Goal: Transaction & Acquisition: Subscribe to service/newsletter

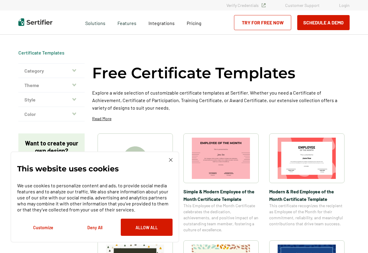
click at [172, 159] on img at bounding box center [171, 160] width 4 height 4
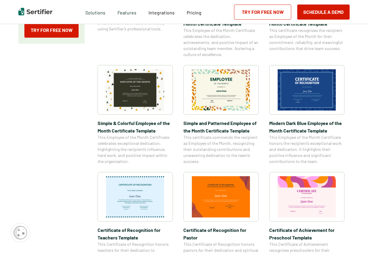
scroll to position [177, 0]
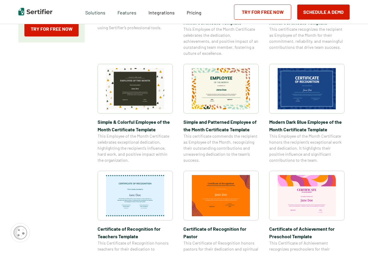
click at [209, 91] on img at bounding box center [221, 88] width 58 height 41
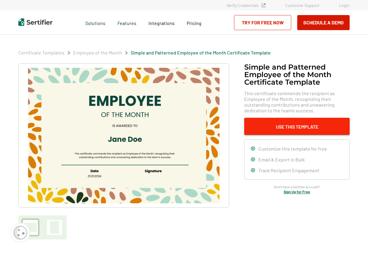
click at [261, 123] on button "Use This Template" at bounding box center [298, 126] width 106 height 17
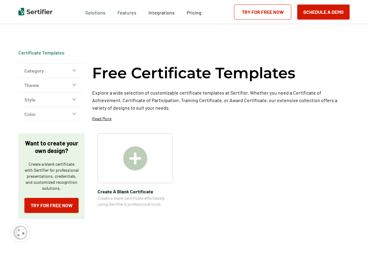
scroll to position [177, 0]
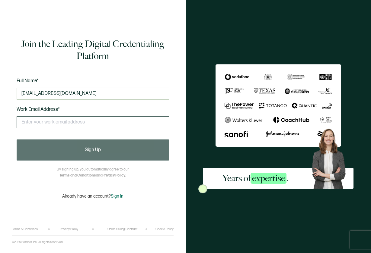
type input "cmsstudio6@Gmail.com"
click at [118, 115] on div "This doesn't look like a valid email." at bounding box center [93, 124] width 152 height 23
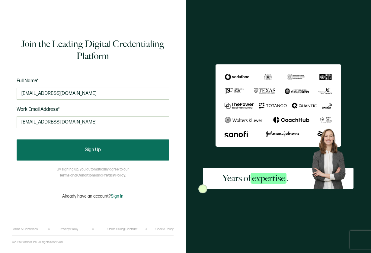
type input "cmsstudio6@gmail.com"
click at [81, 154] on button "Sign Up" at bounding box center [93, 150] width 152 height 21
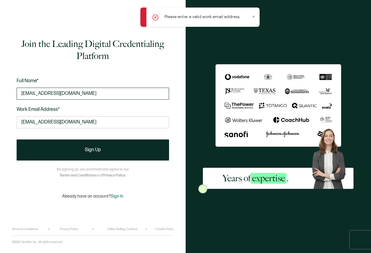
click at [54, 95] on input "cmsstudio6@Gmail.com" at bounding box center [93, 94] width 152 height 12
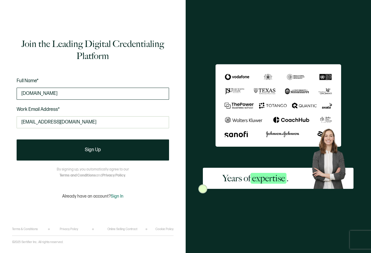
click at [54, 95] on input "cmsstudmail.com" at bounding box center [93, 94] width 152 height 12
type input "cmsstudmail.m"
click at [54, 95] on input "cmsstudmail.m" at bounding box center [93, 94] width 152 height 12
click at [54, 95] on input "text" at bounding box center [93, 94] width 152 height 12
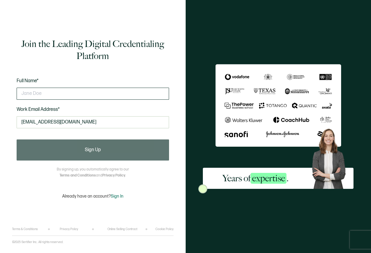
click at [54, 95] on input "text" at bounding box center [93, 94] width 152 height 12
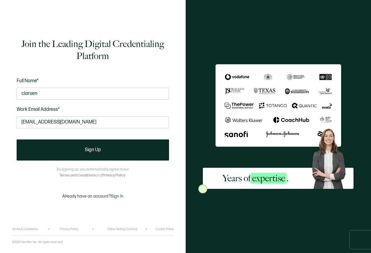
type input "clarsen stlouis"
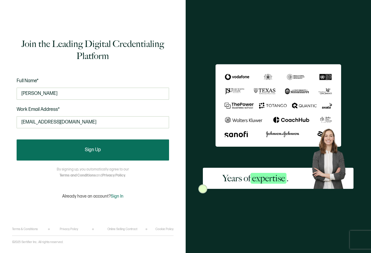
click at [116, 147] on button "Sign Up" at bounding box center [93, 150] width 152 height 21
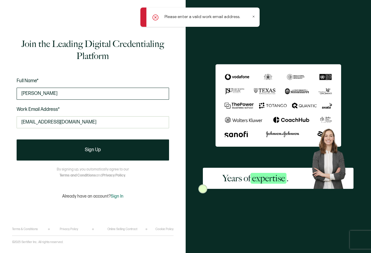
click at [115, 93] on input "clarsen stlouis" at bounding box center [93, 94] width 152 height 12
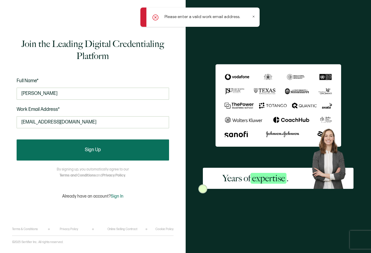
click at [106, 147] on button "Sign Up" at bounding box center [93, 150] width 152 height 21
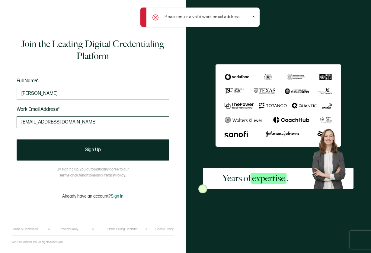
click at [85, 122] on input "cmsstudio6@gmail.com" at bounding box center [93, 122] width 152 height 12
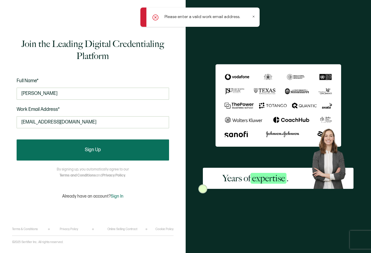
click at [78, 147] on button "Sign Up" at bounding box center [93, 150] width 152 height 21
